Goal: Book appointment/travel/reservation

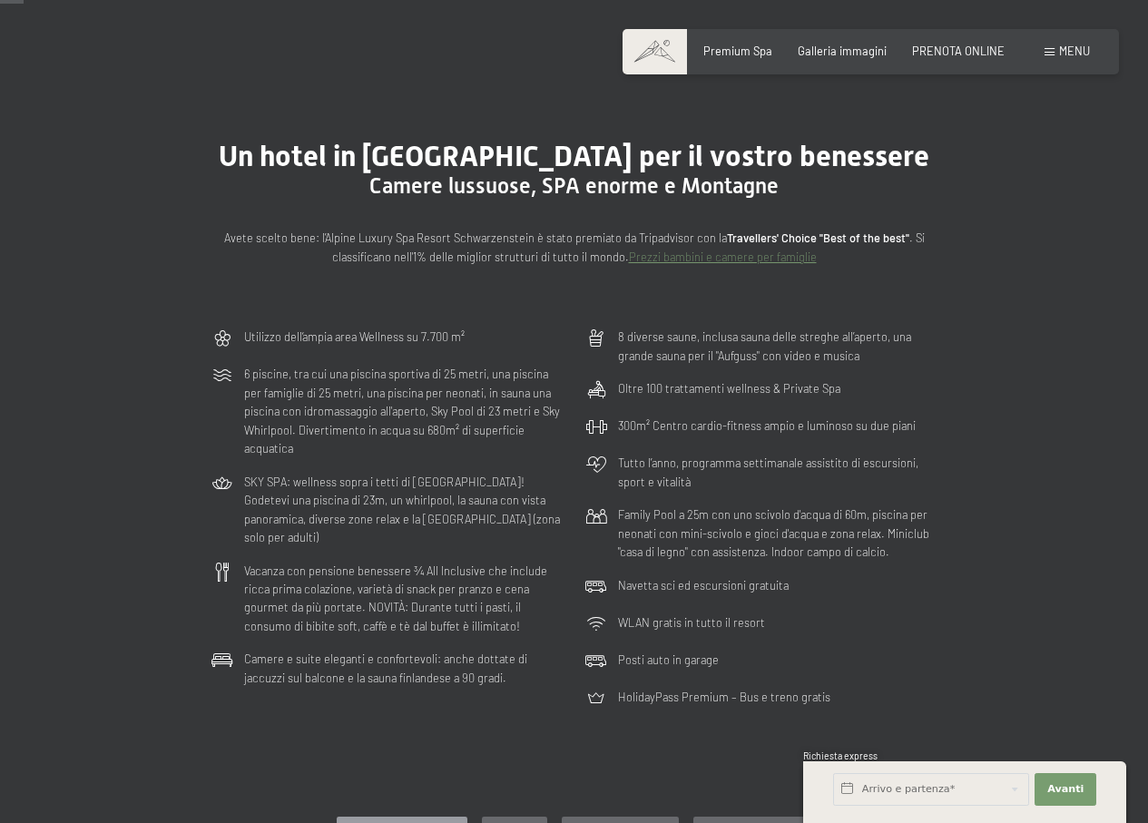
scroll to position [91, 0]
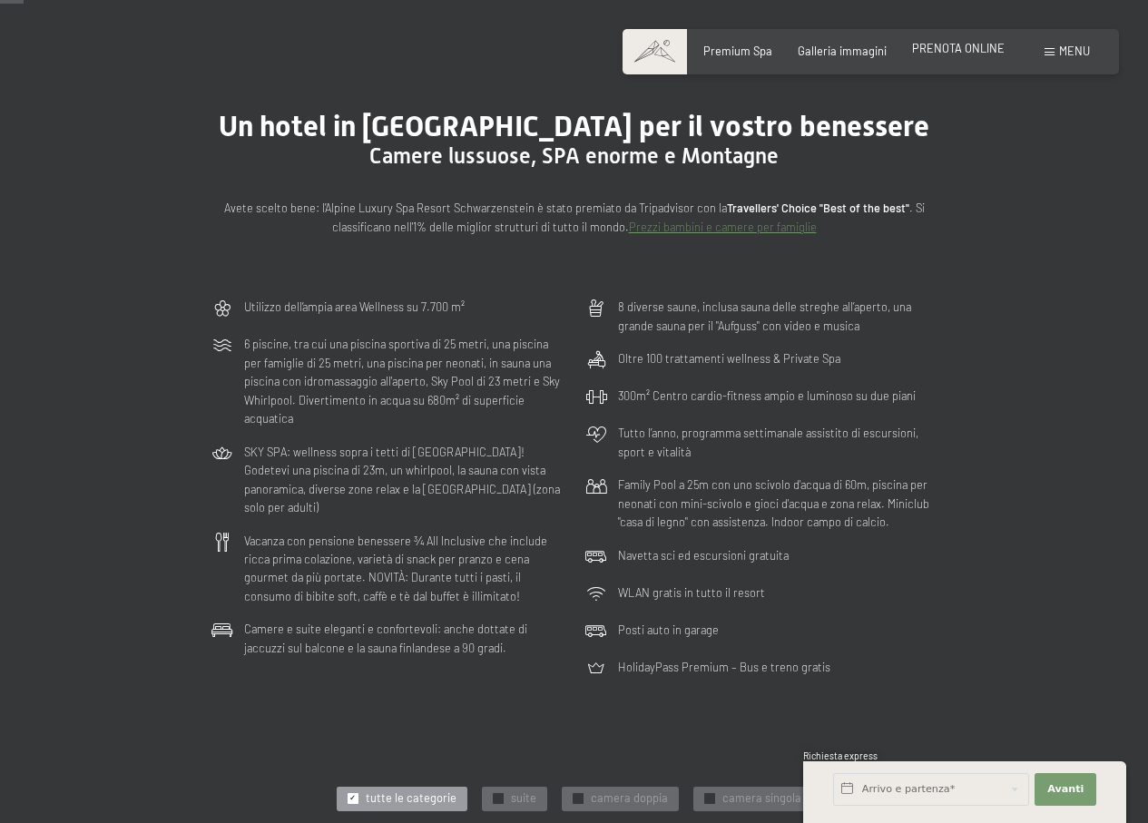
click at [949, 42] on span "PRENOTA ONLINE" at bounding box center [958, 48] width 93 height 15
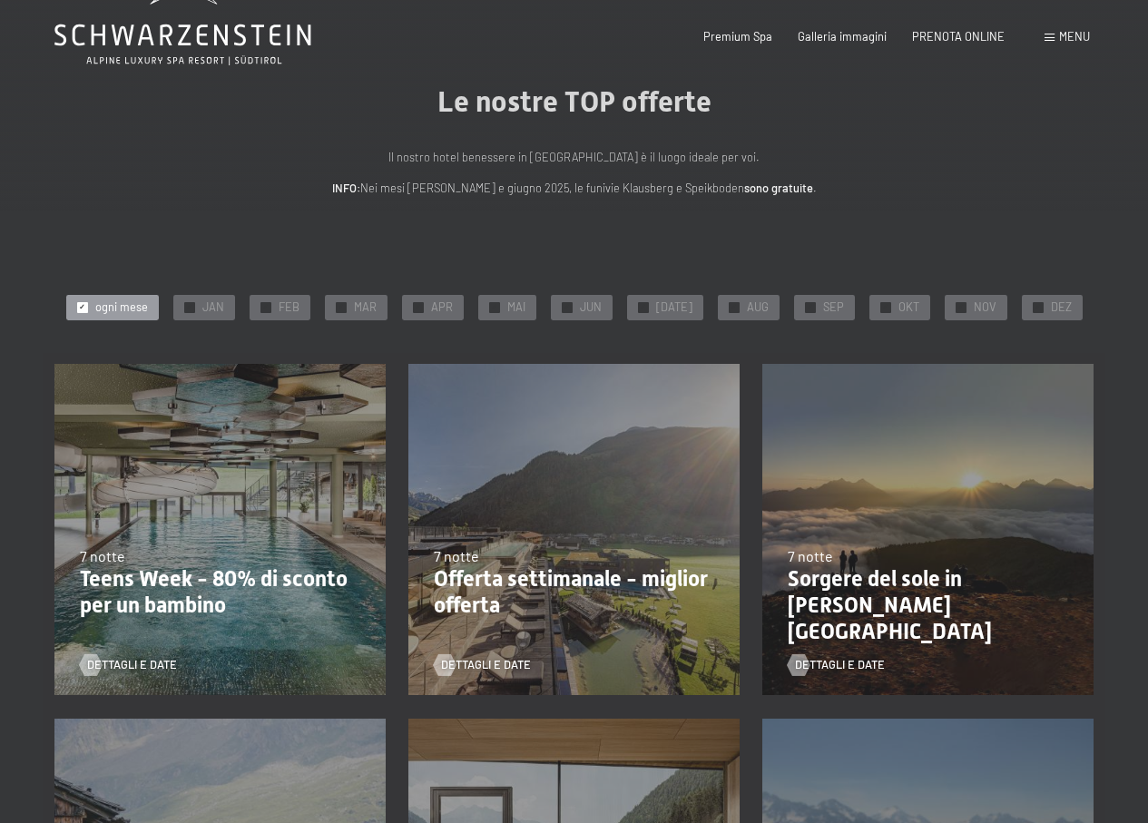
scroll to position [91, 0]
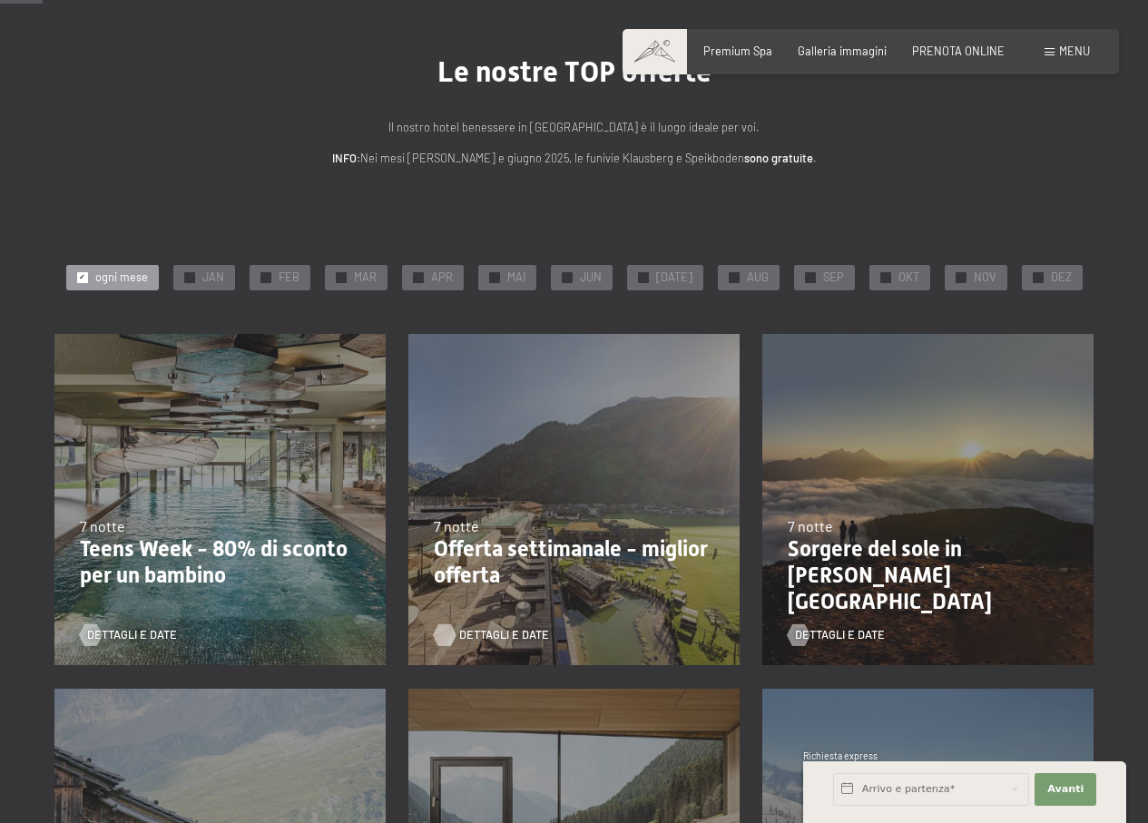
click at [485, 635] on span "Dettagli e Date" at bounding box center [504, 635] width 90 height 16
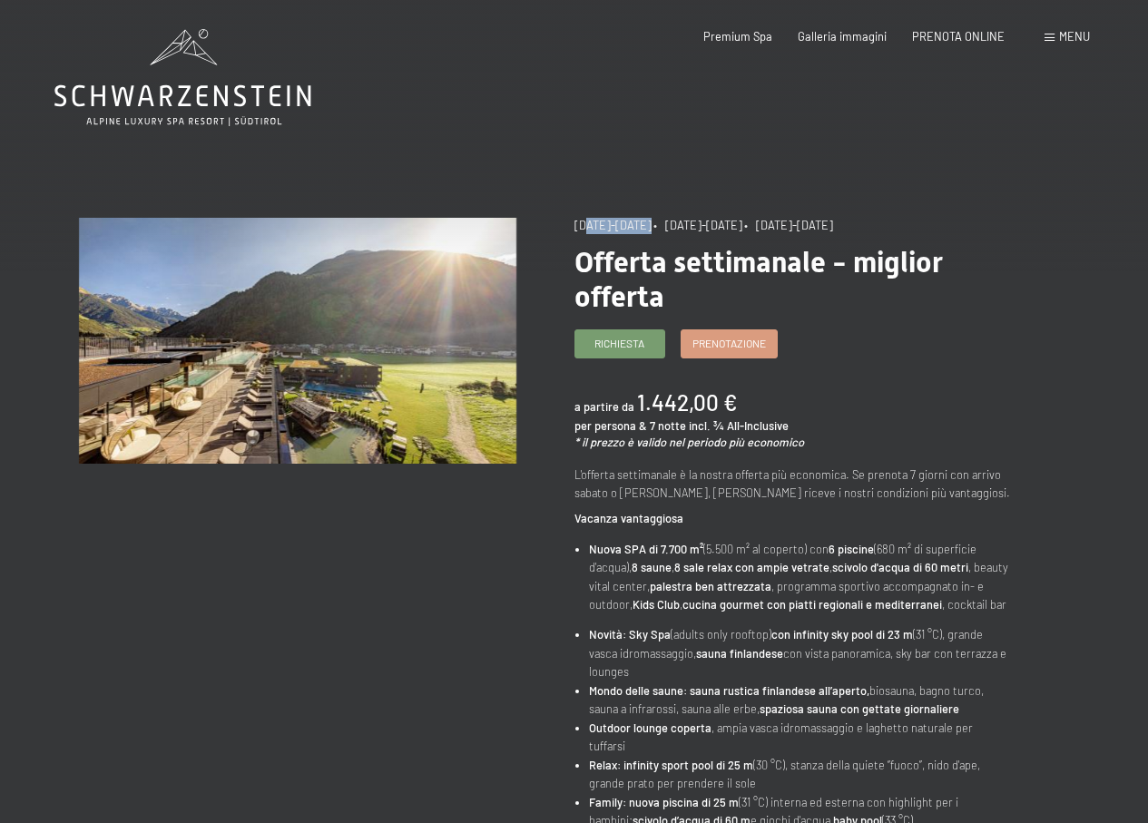
drag, startPoint x: 578, startPoint y: 227, endPoint x: 642, endPoint y: 227, distance: 63.5
click at [642, 227] on span "[DATE]-[DATE]" at bounding box center [613, 225] width 77 height 15
click at [599, 225] on span "[DATE]-[DATE]" at bounding box center [613, 225] width 77 height 15
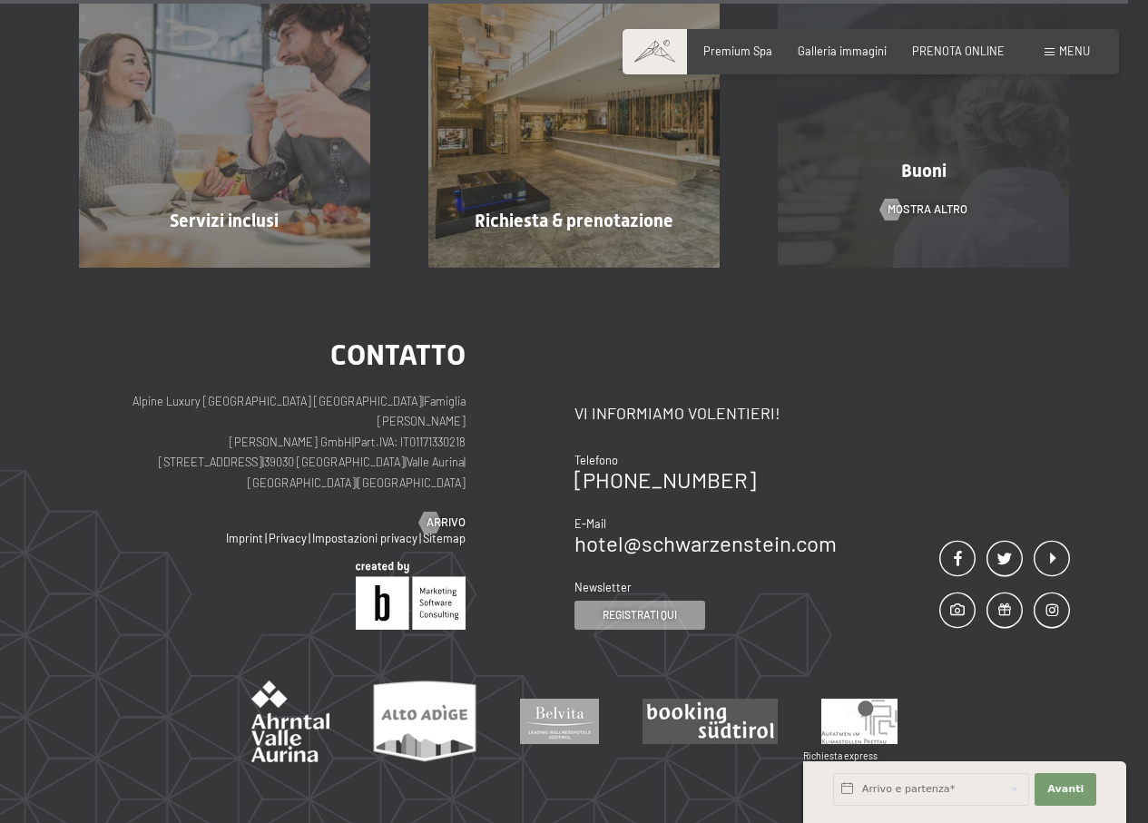
scroll to position [1543, 0]
